Goal: Information Seeking & Learning: Check status

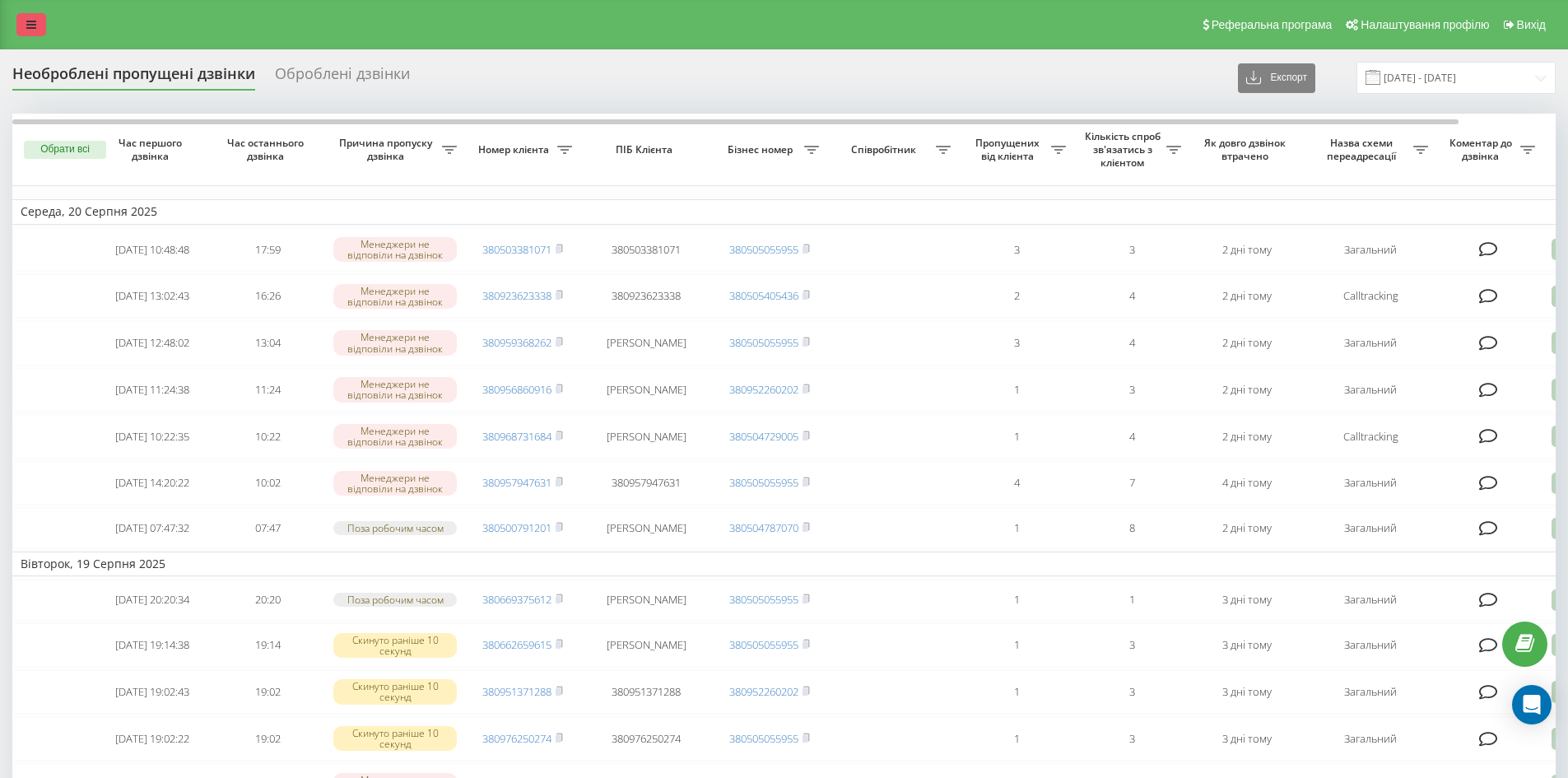
click at [18, 16] on link at bounding box center [31, 24] width 29 height 23
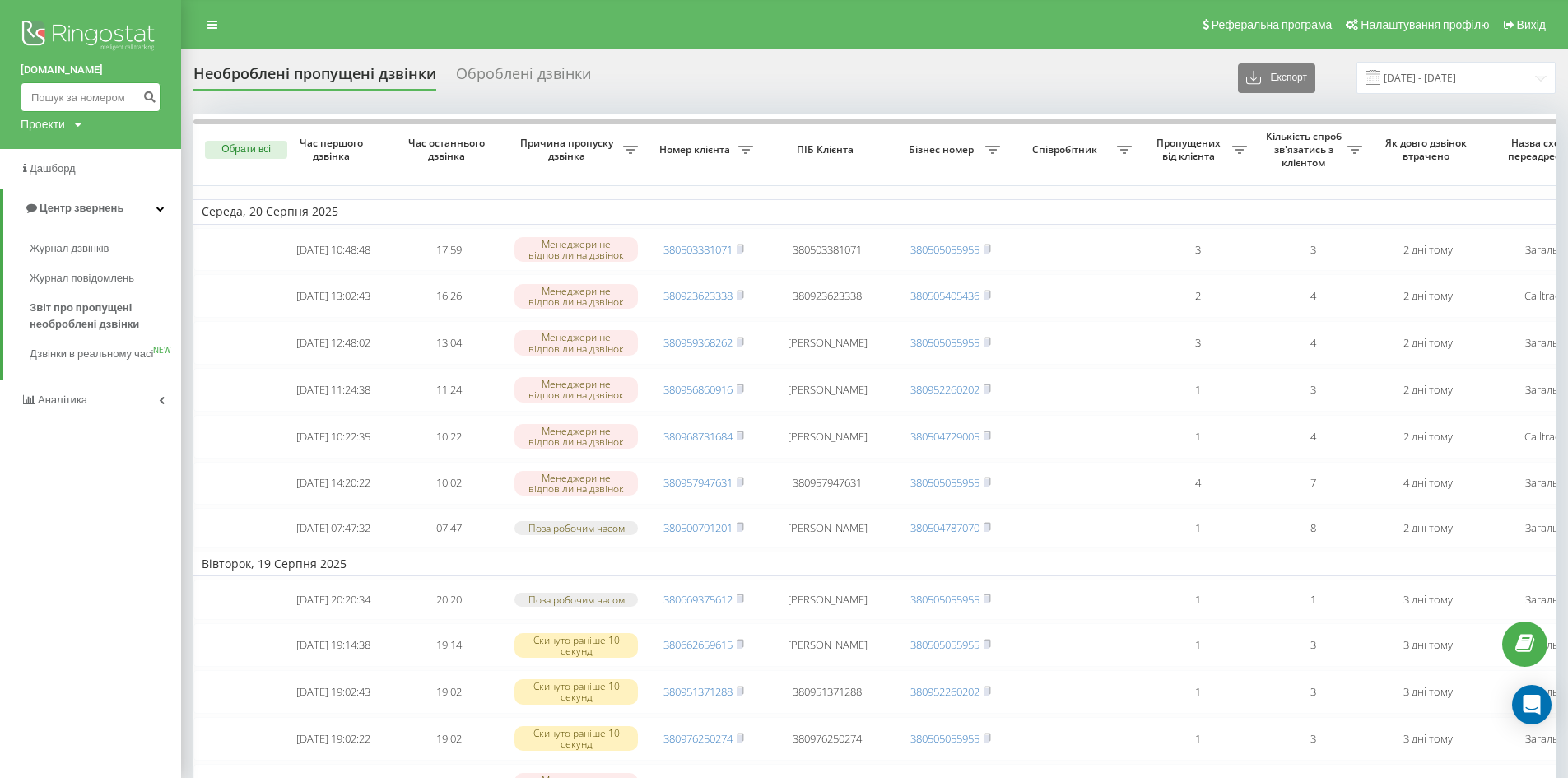
click at [109, 98] on input at bounding box center [91, 97] width 140 height 29
paste input "0637215378"
type input "0637215378"
click at [149, 104] on button "submit" at bounding box center [149, 97] width 22 height 29
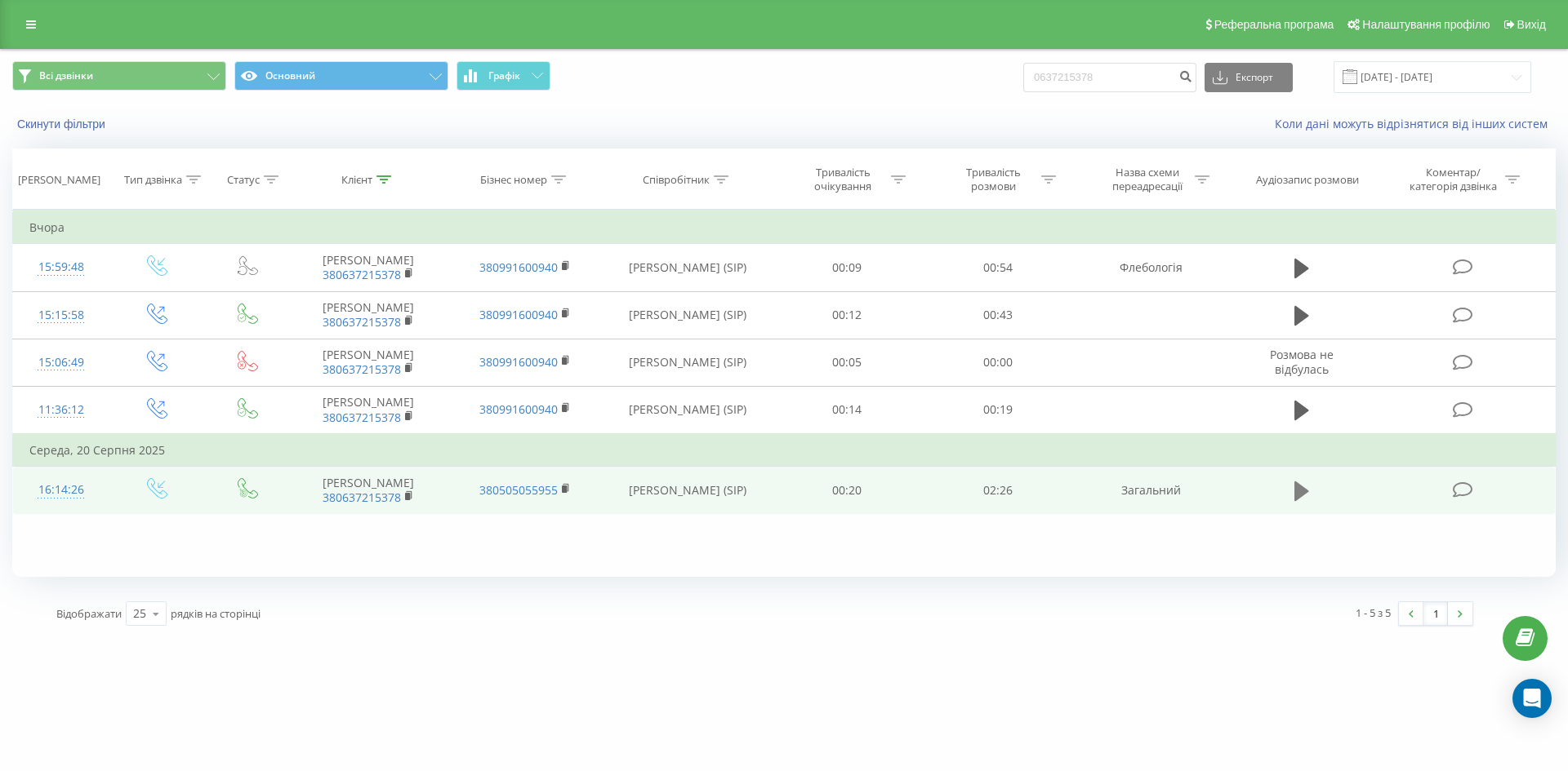
click at [1297, 499] on icon at bounding box center [1301, 491] width 15 height 20
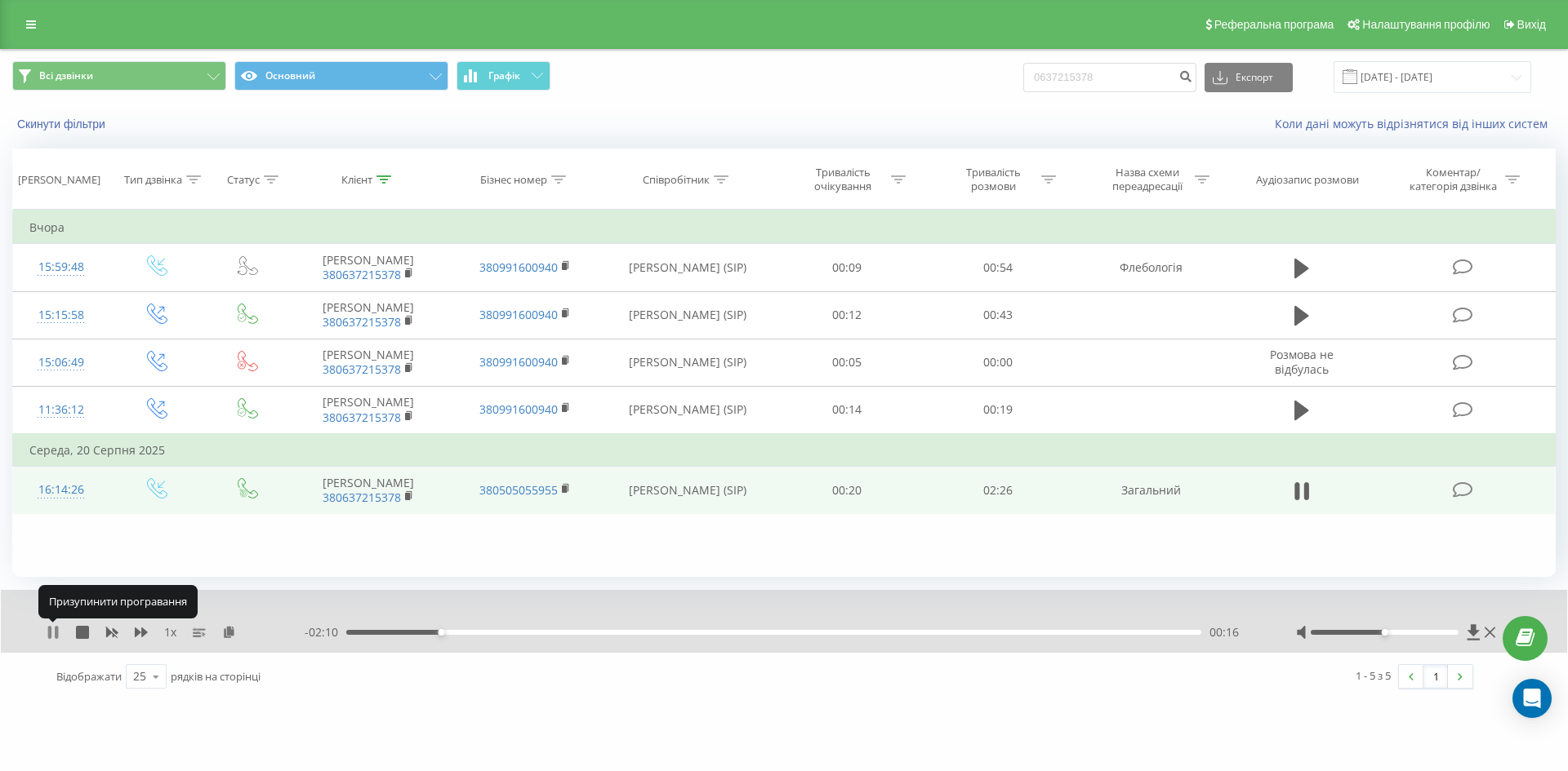
click at [53, 637] on icon at bounding box center [52, 632] width 13 height 13
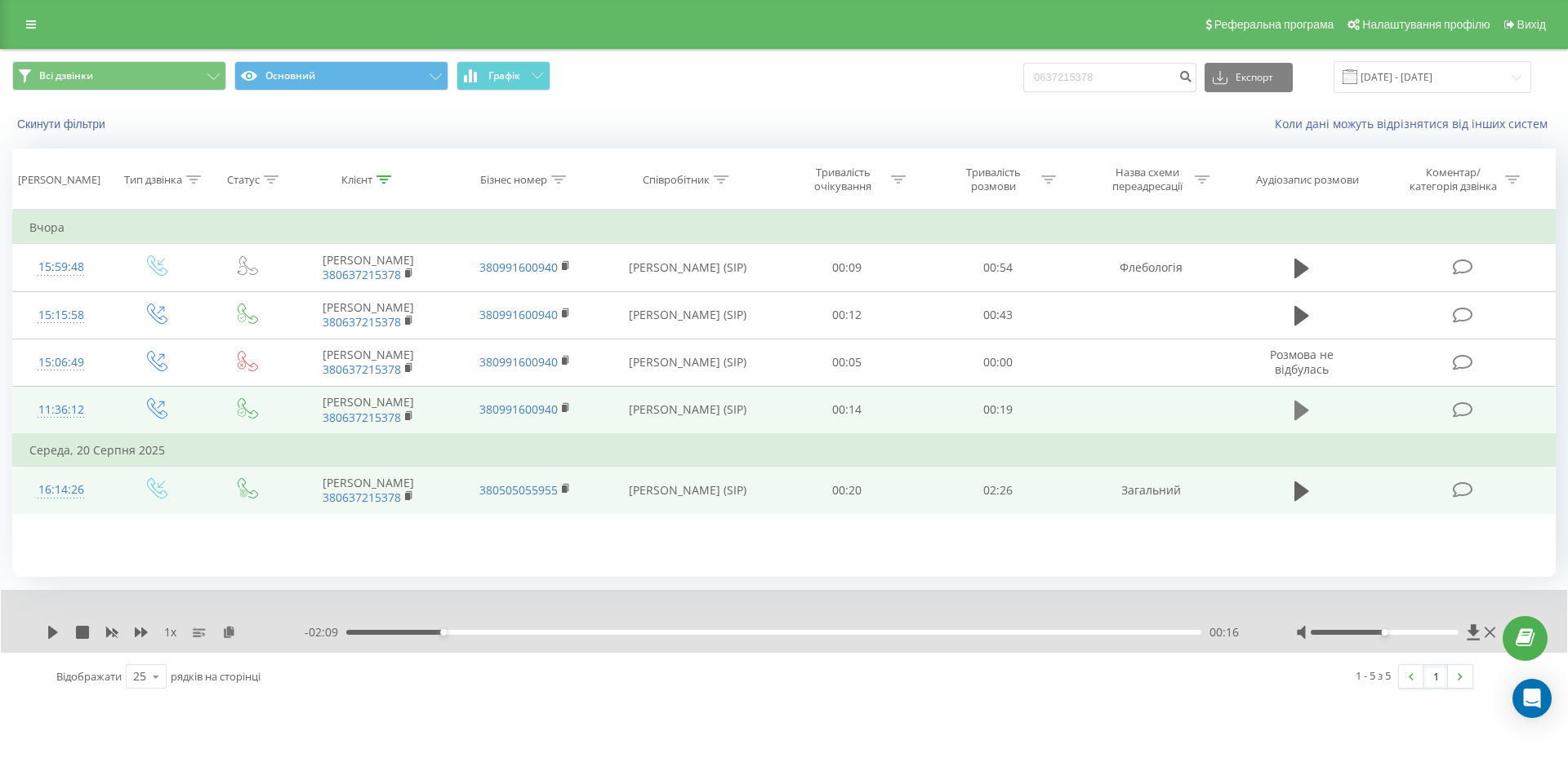
click at [1297, 403] on icon at bounding box center [1301, 410] width 15 height 20
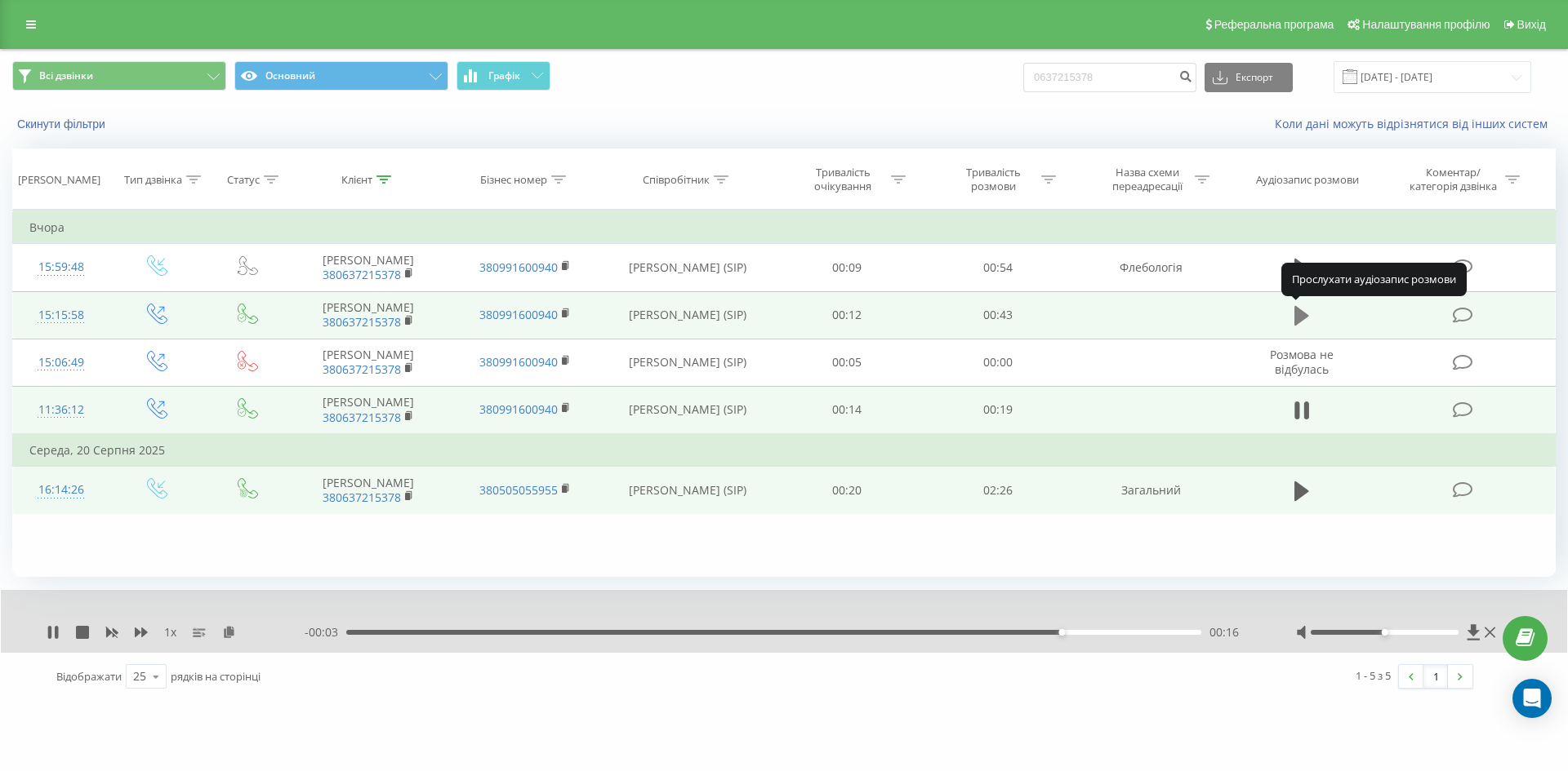
click at [1291, 319] on button at bounding box center [1301, 315] width 25 height 25
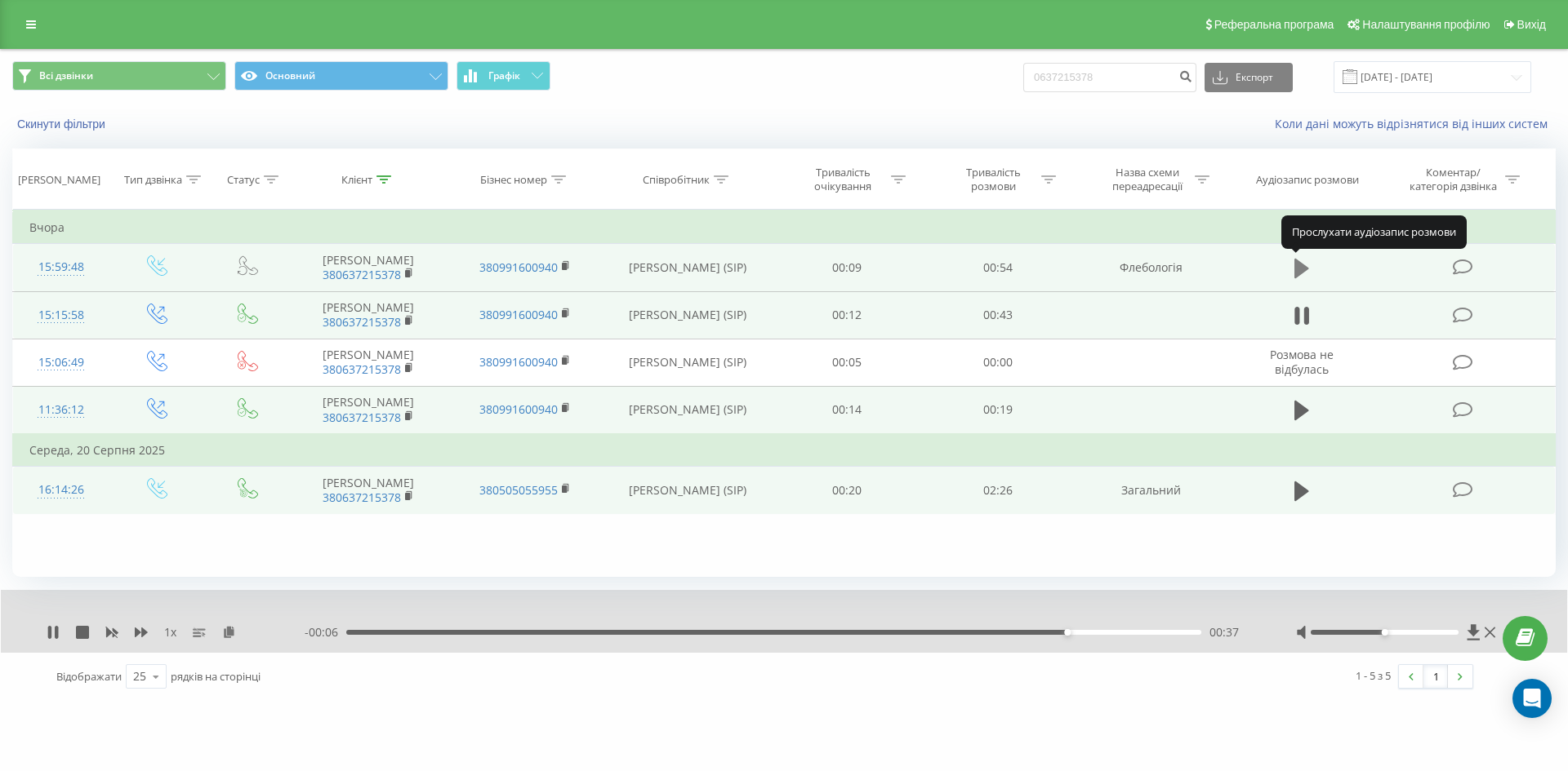
click at [1306, 271] on icon at bounding box center [1301, 268] width 15 height 20
click at [29, 34] on link at bounding box center [31, 24] width 29 height 23
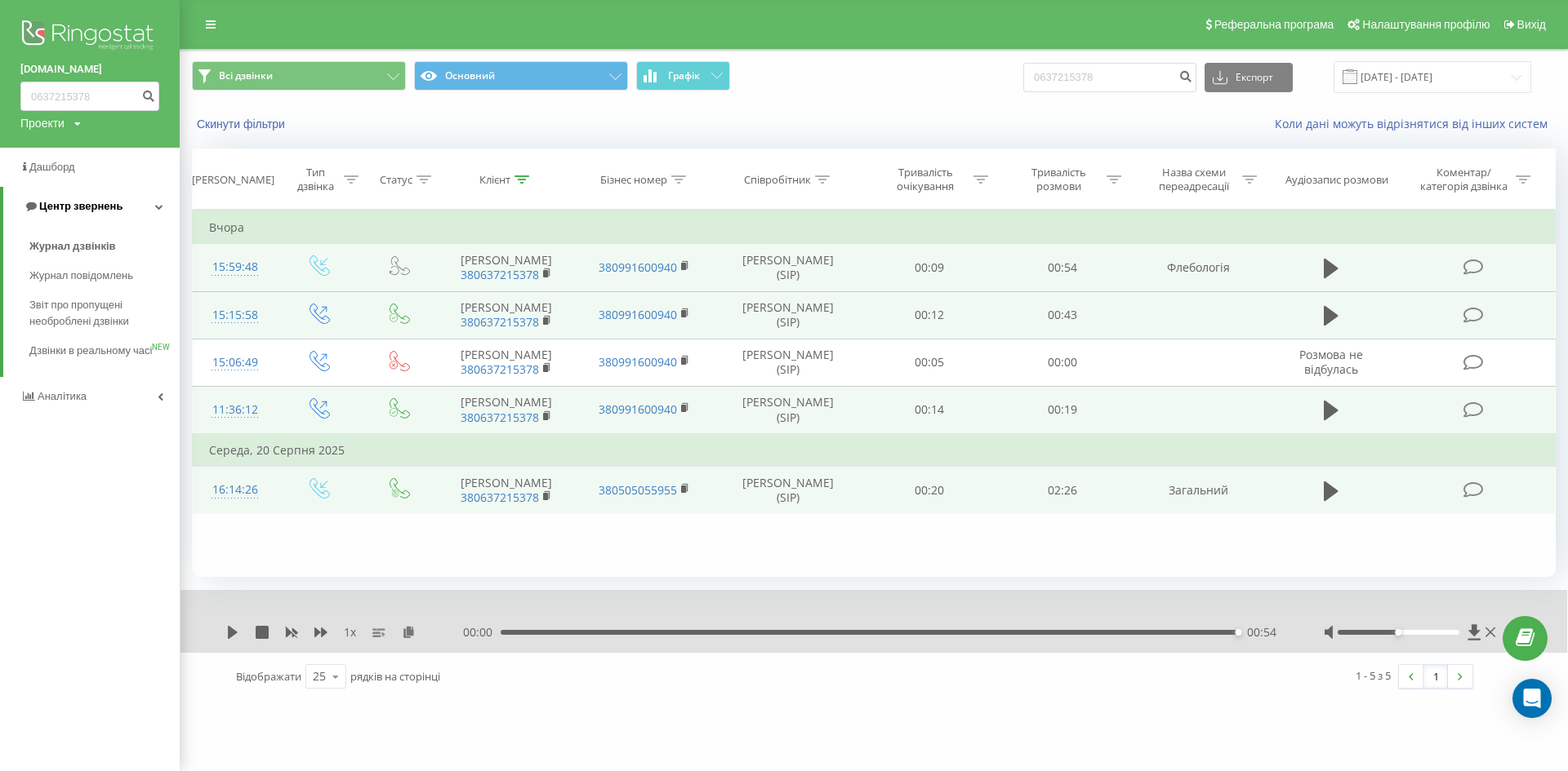
click at [50, 211] on span "Центр звернень" at bounding box center [80, 206] width 83 height 12
click at [69, 204] on span "Центр звернень" at bounding box center [77, 206] width 83 height 12
click at [91, 304] on span "Звіт про пропущені необроблені дзвінки" at bounding box center [100, 314] width 142 height 32
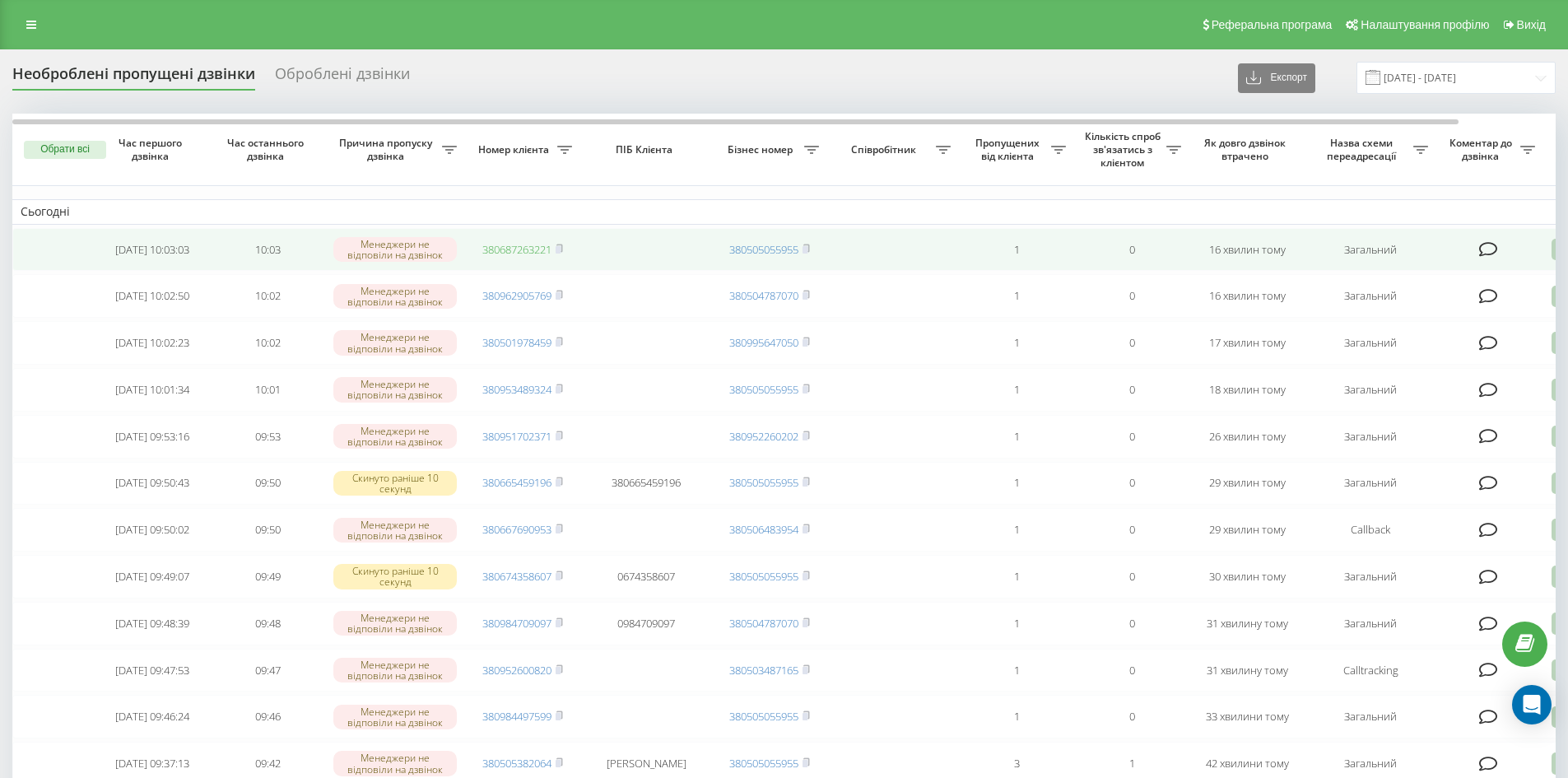
click at [525, 255] on link "380687263221" at bounding box center [517, 249] width 69 height 15
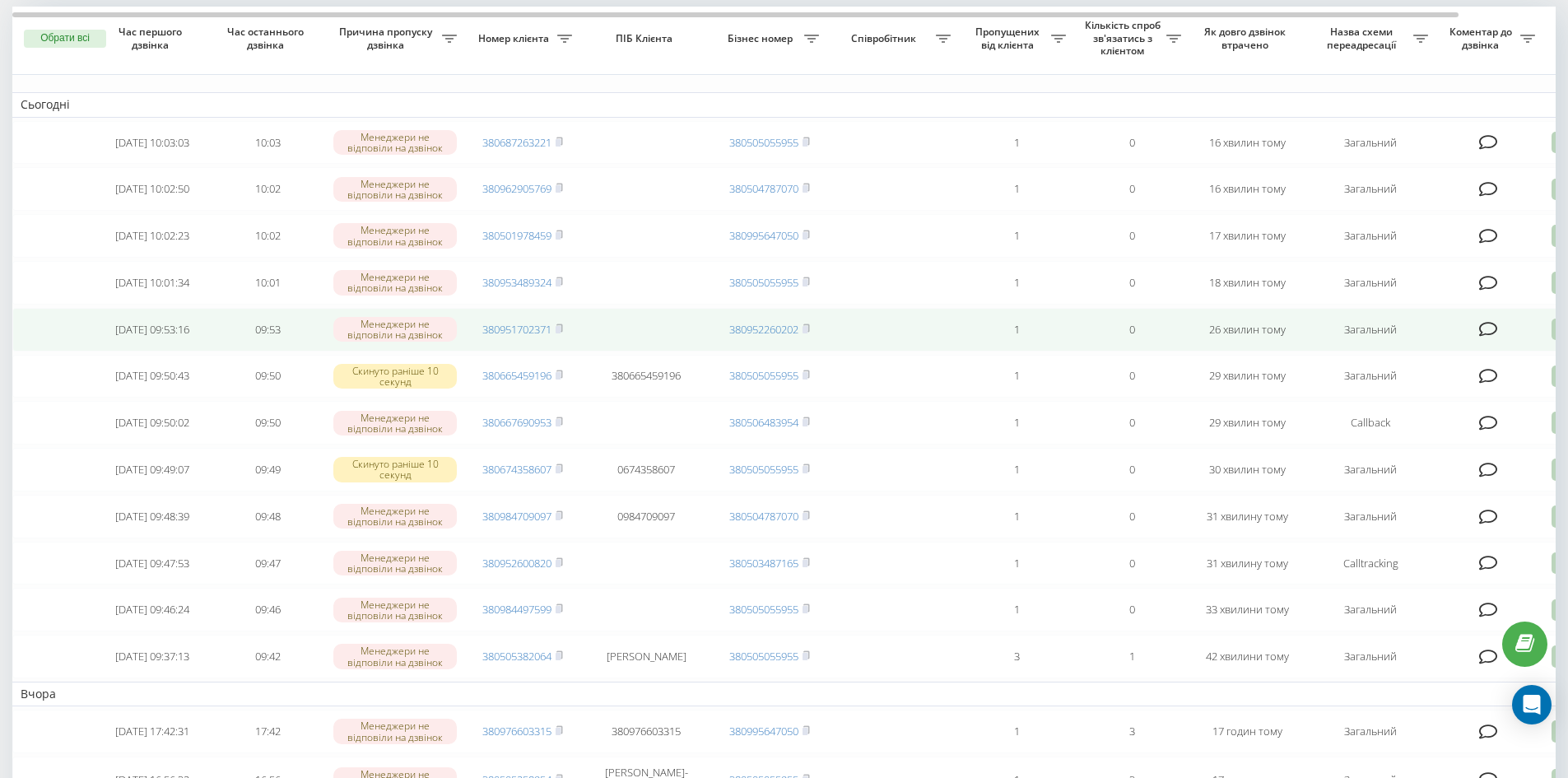
scroll to position [82, 0]
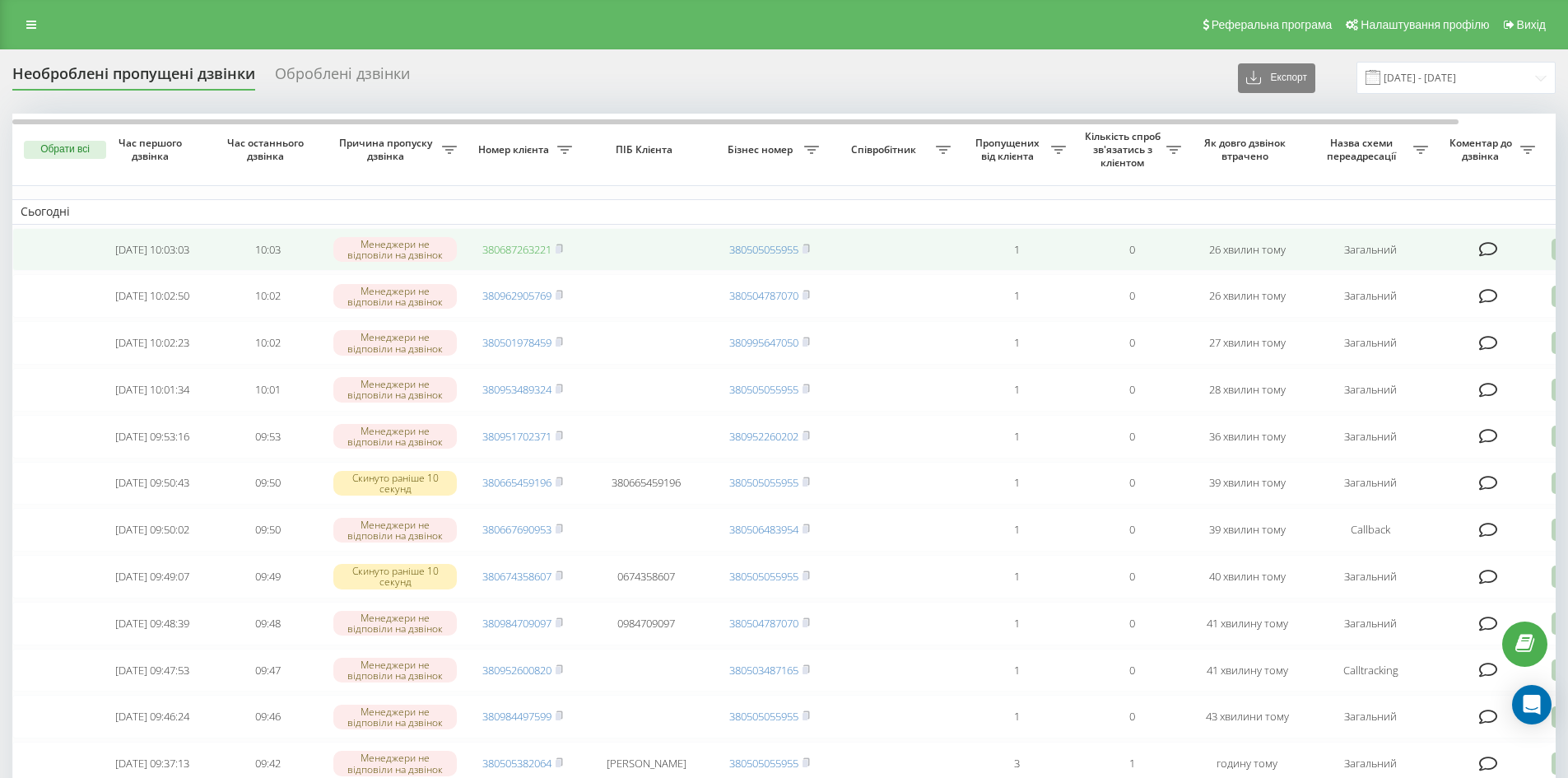
click at [510, 245] on link "380687263221" at bounding box center [517, 249] width 69 height 15
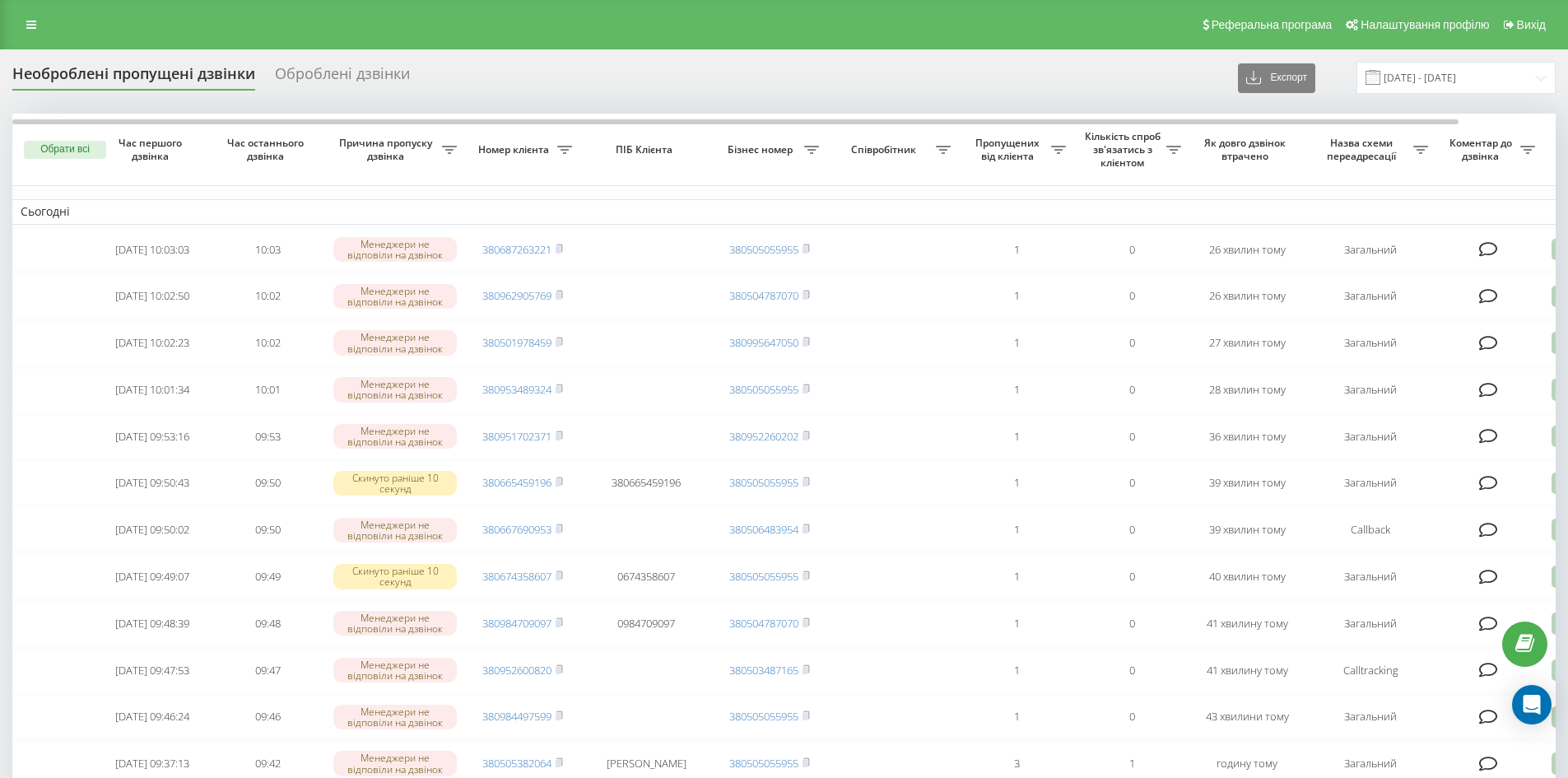
drag, startPoint x: 518, startPoint y: 248, endPoint x: 685, endPoint y: 215, distance: 170.2
click at [736, 204] on td "Сьогодні" at bounding box center [835, 211] width 1646 height 25
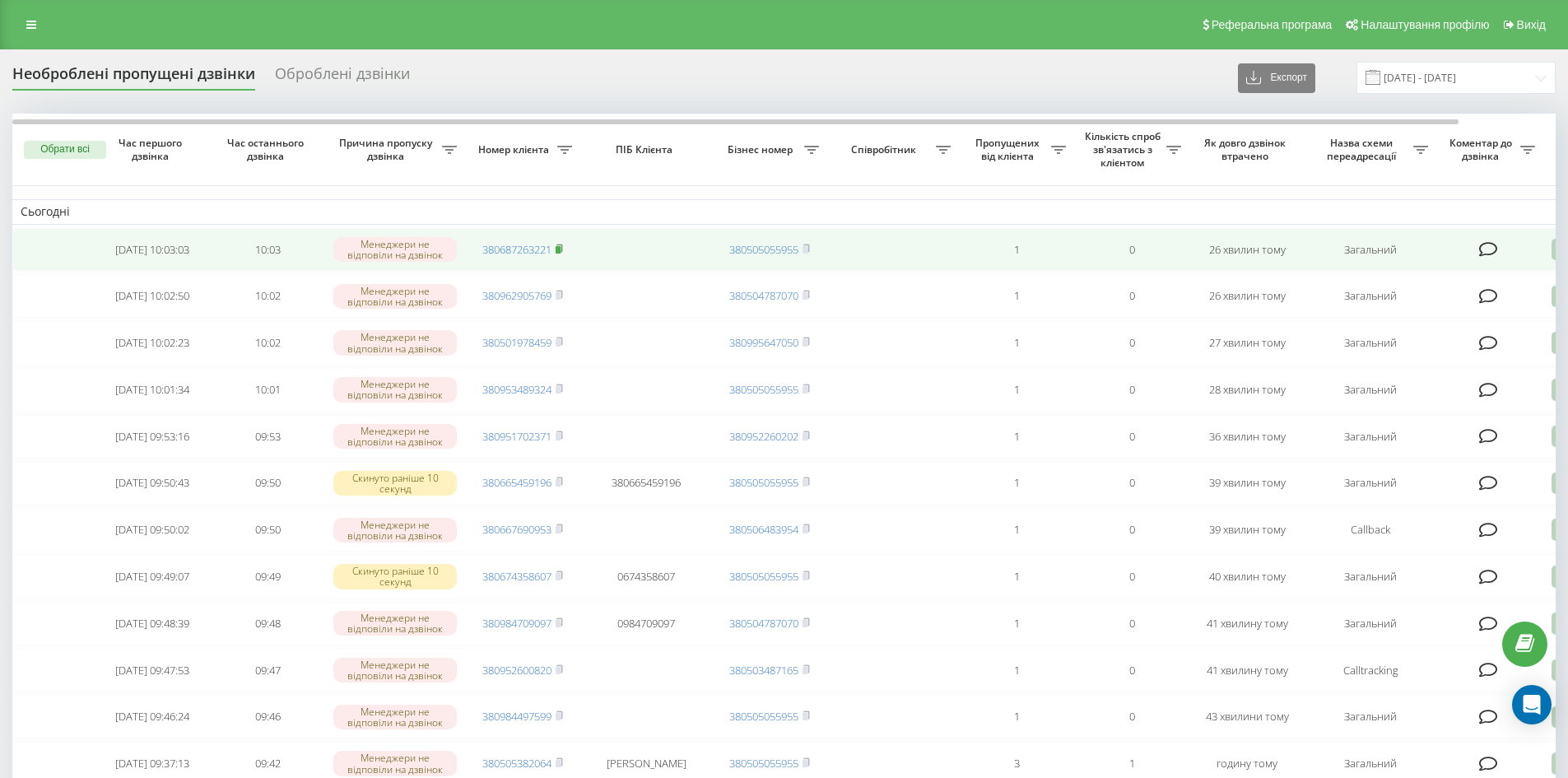
click at [560, 249] on rect at bounding box center [559, 250] width 5 height 8
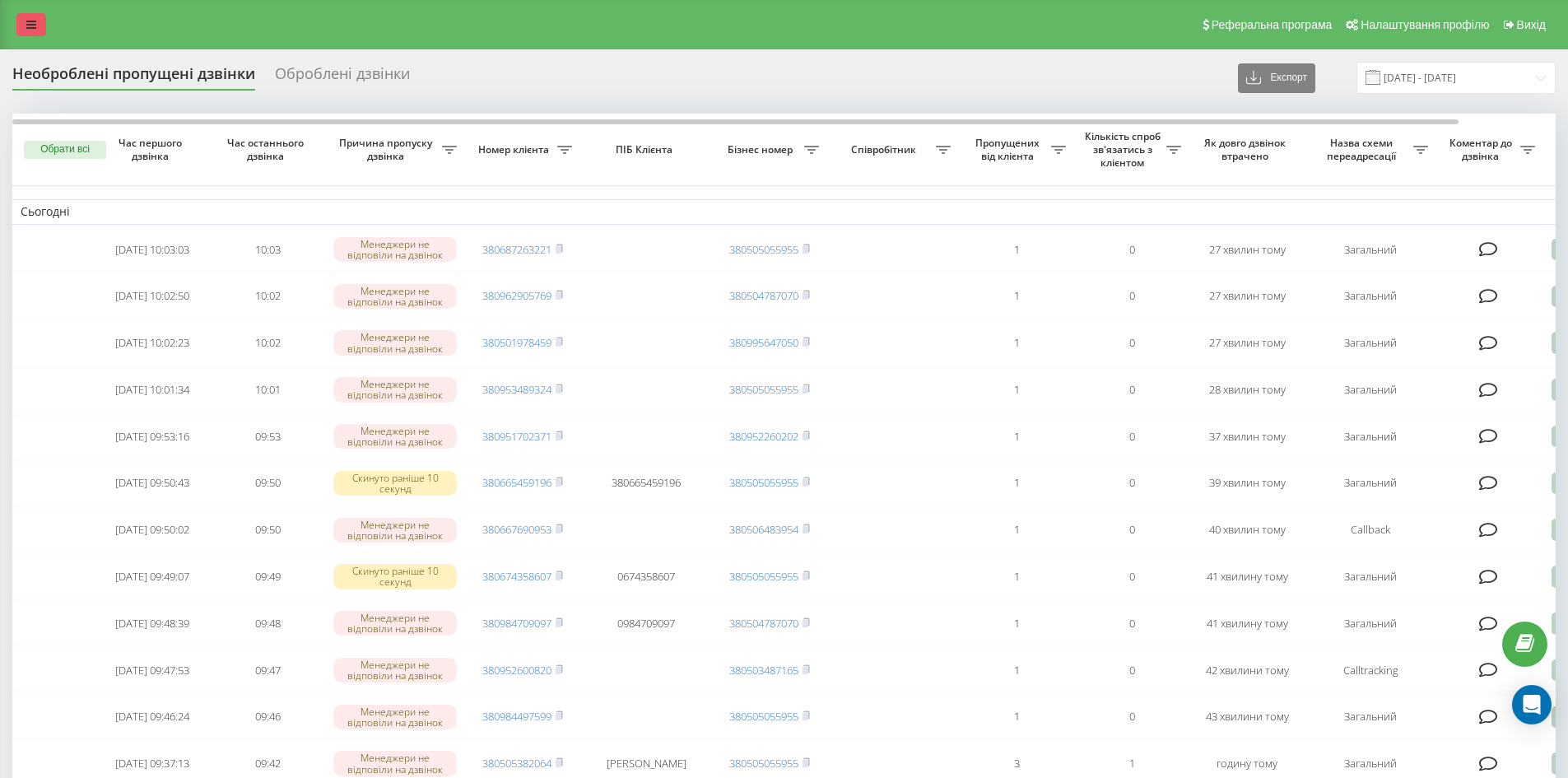
click at [36, 16] on link at bounding box center [31, 24] width 29 height 23
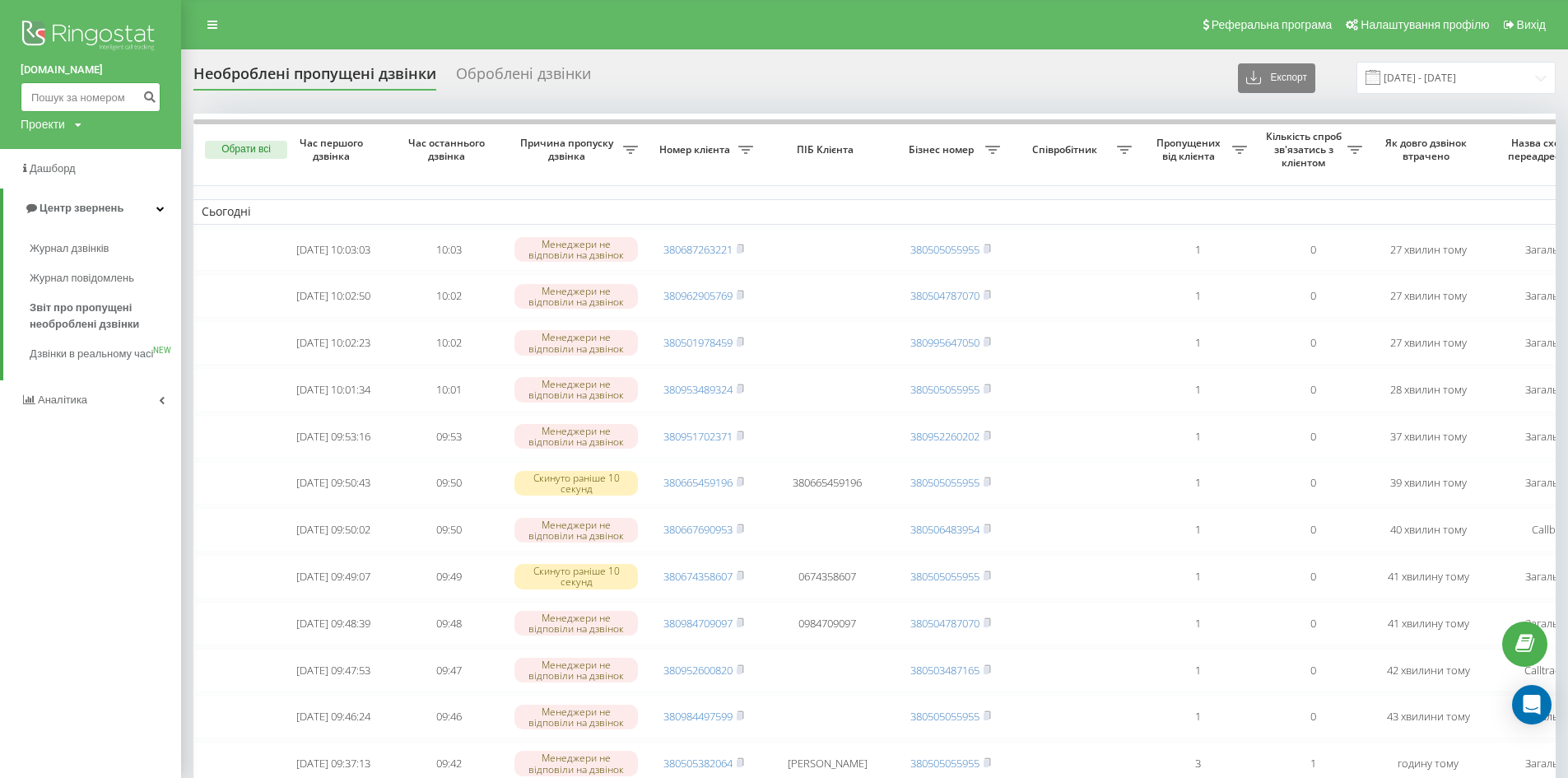
click at [73, 97] on input at bounding box center [91, 97] width 140 height 29
paste input "380685626098"
type input "380685626098"
click at [150, 87] on button "submit" at bounding box center [149, 97] width 22 height 29
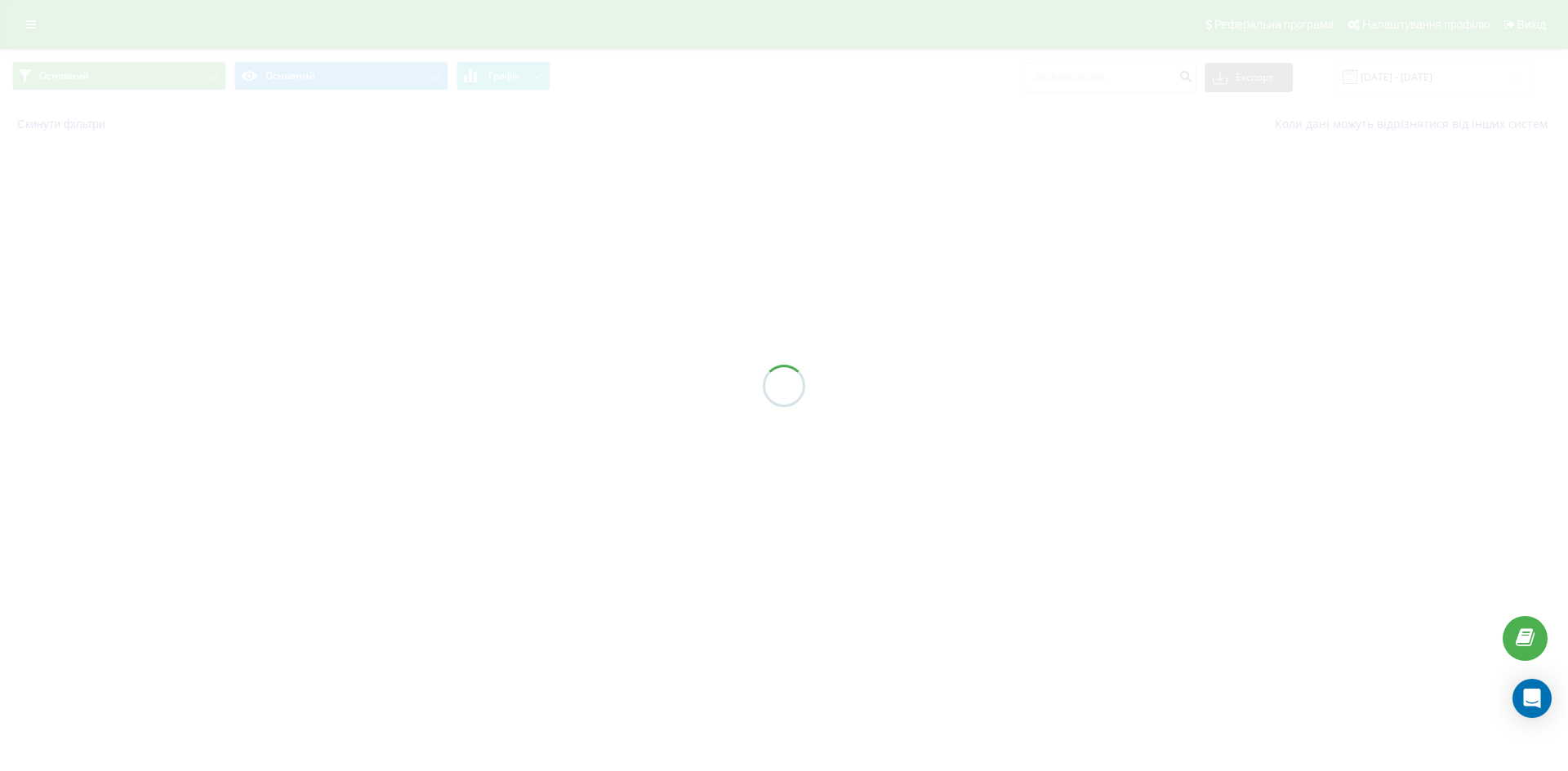
click at [32, 28] on div at bounding box center [784, 386] width 1568 height 771
click at [32, 27] on div at bounding box center [784, 386] width 1568 height 771
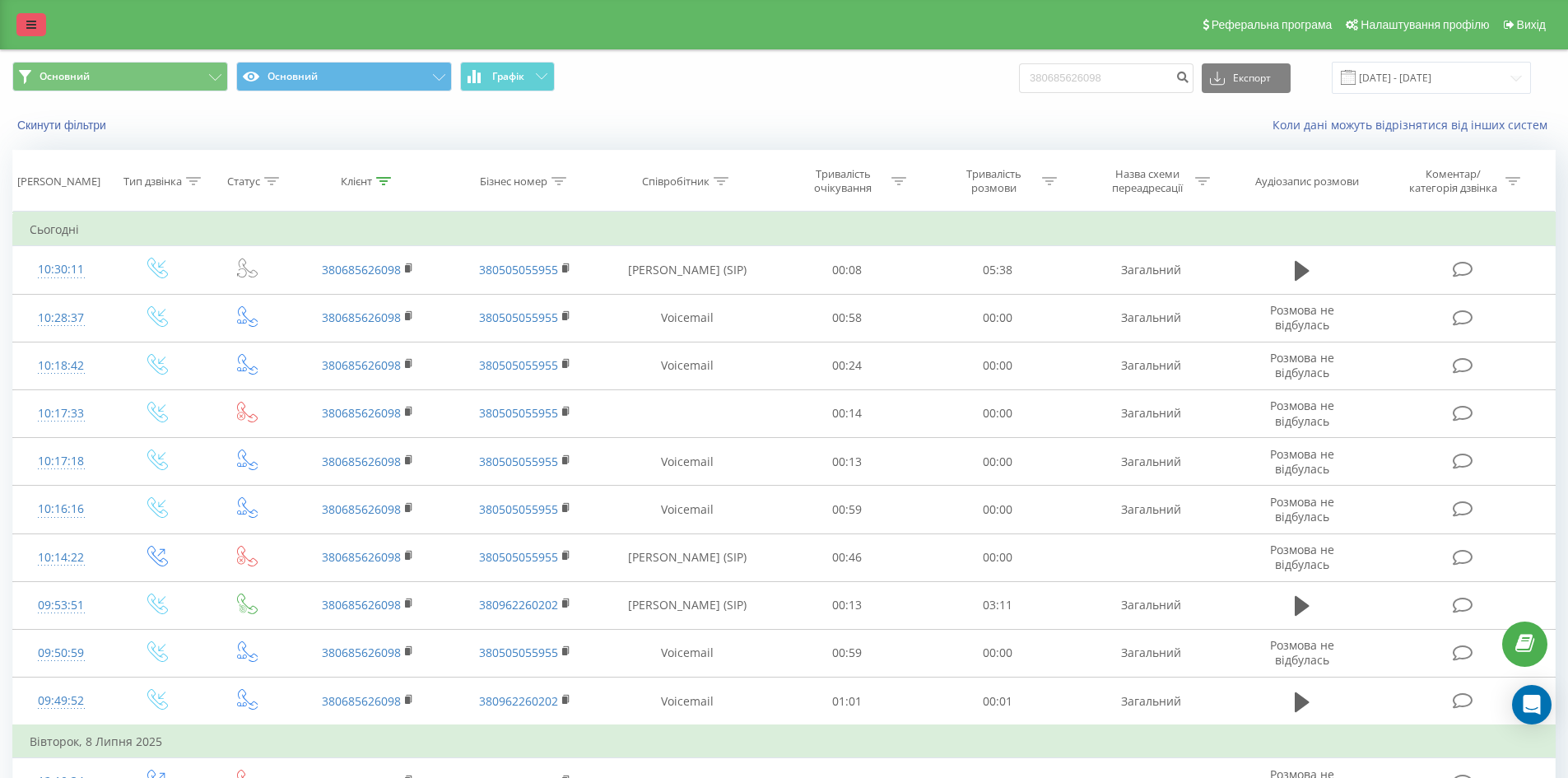
click at [34, 24] on icon at bounding box center [31, 24] width 9 height 11
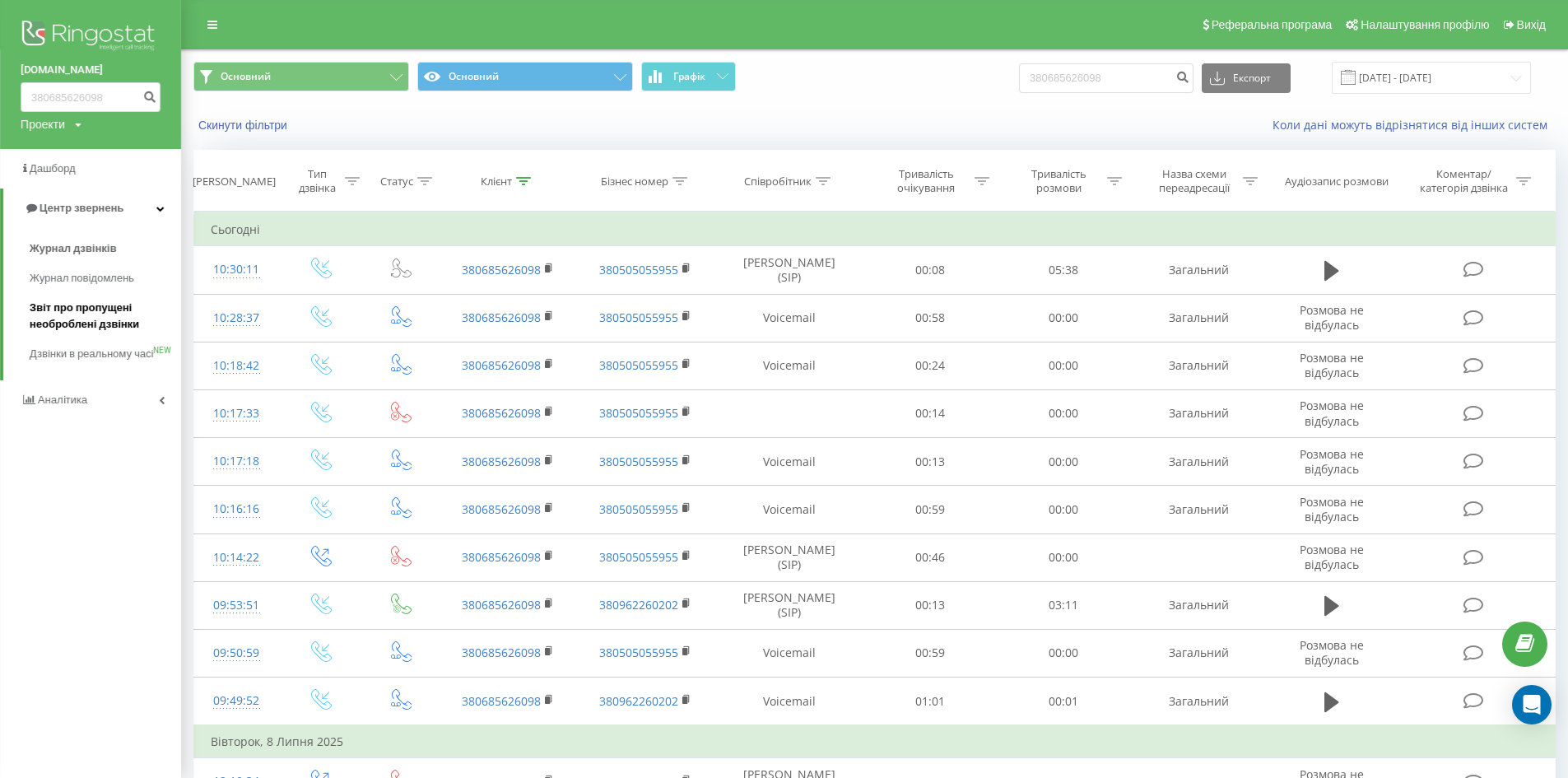
click at [97, 312] on span "Звіт про пропущені необроблені дзвінки" at bounding box center [101, 317] width 143 height 33
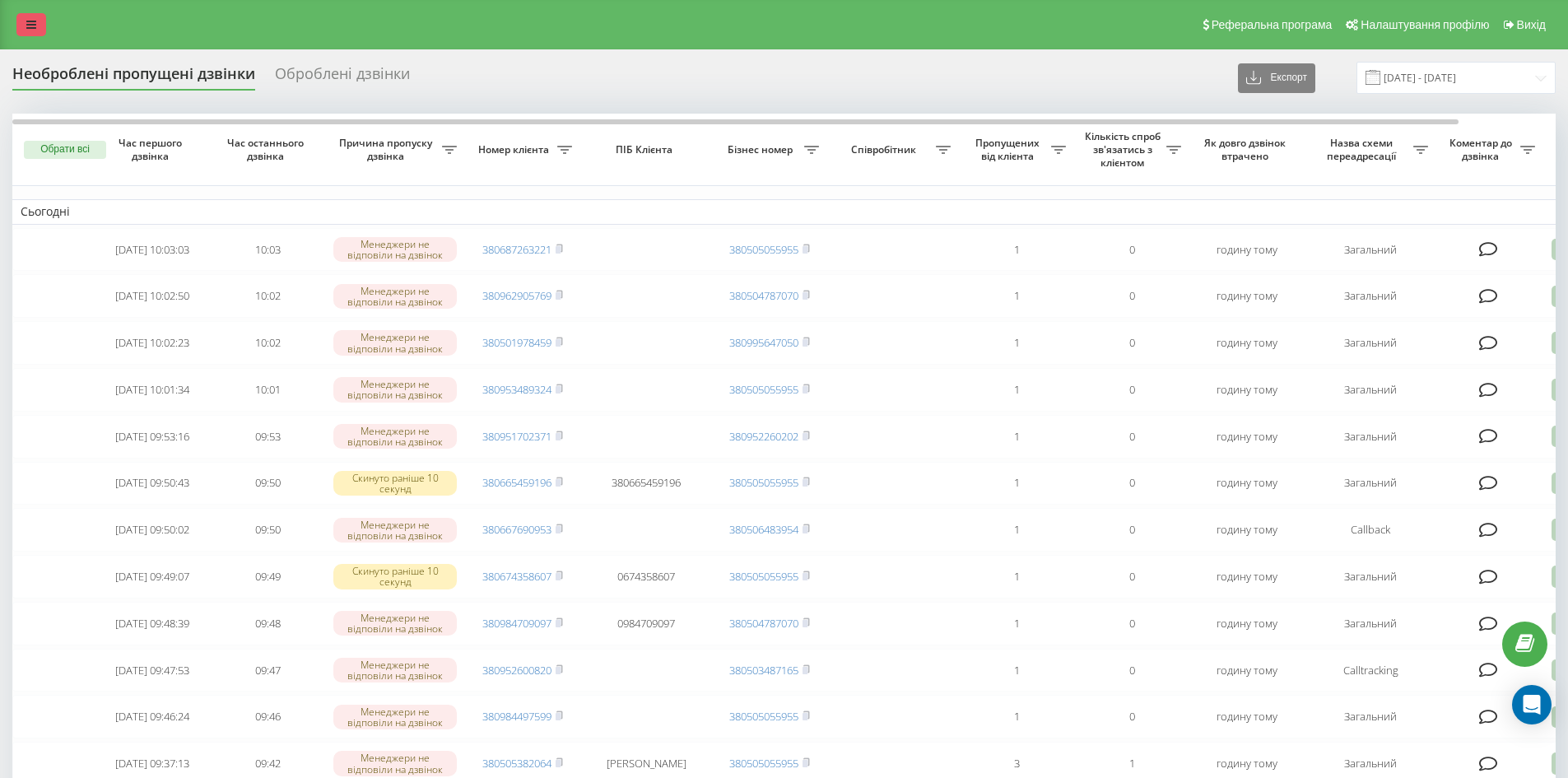
click at [31, 15] on link at bounding box center [31, 24] width 29 height 23
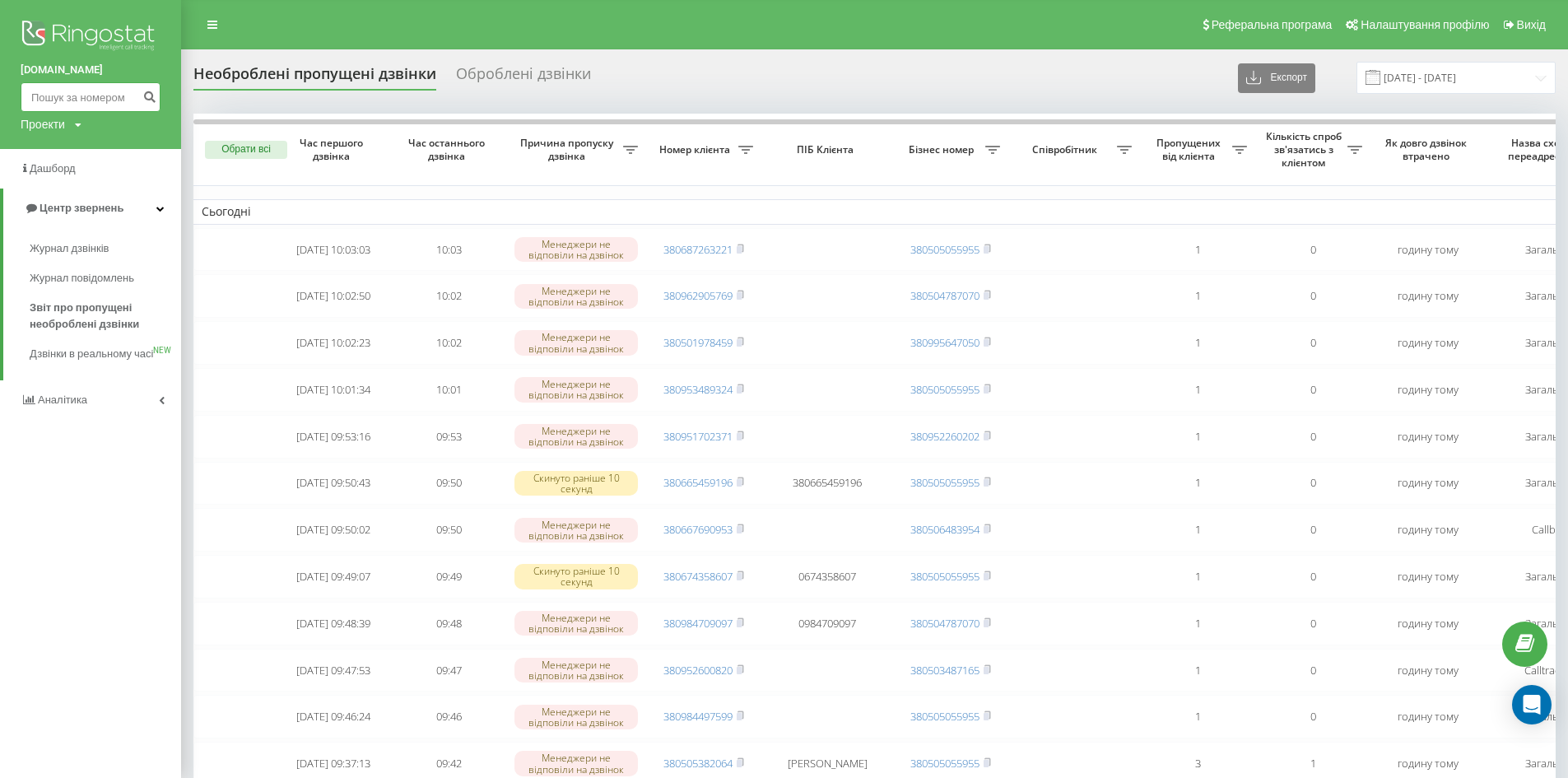
click at [70, 92] on input at bounding box center [91, 97] width 140 height 29
paste input "380958564088"
type input "380958564088"
click at [151, 96] on icon "submit" at bounding box center [149, 94] width 14 height 9
